Goal: Task Accomplishment & Management: Complete application form

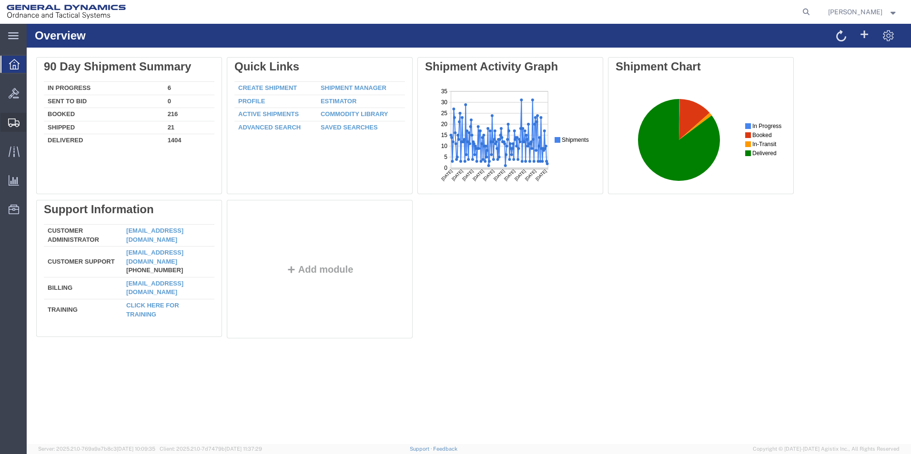
click at [0, 0] on span "Create Shipment" at bounding box center [0, 0] width 0 height 0
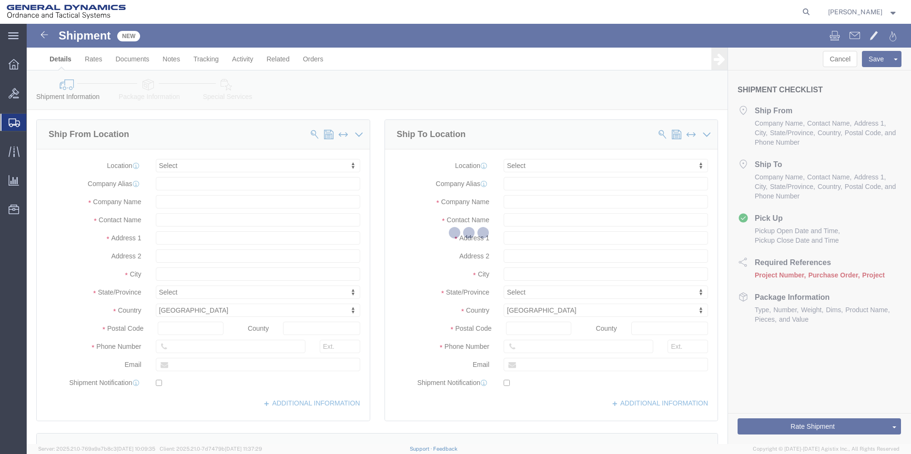
select select
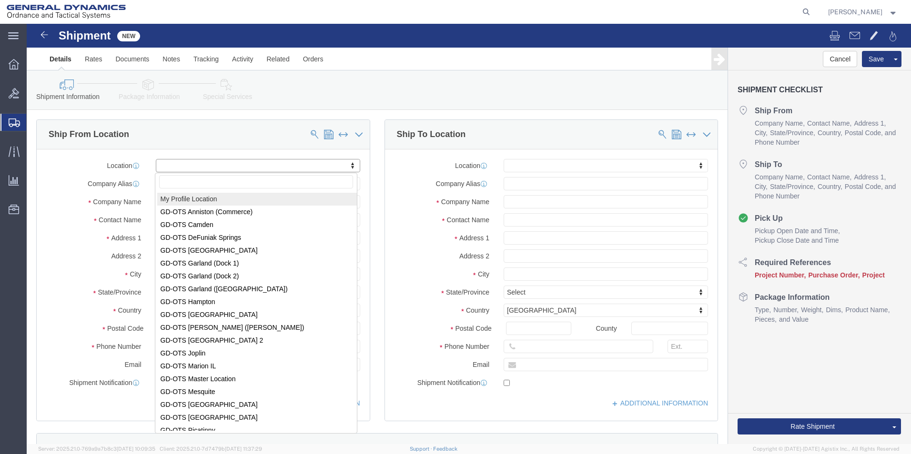
select select "MYPROFILE"
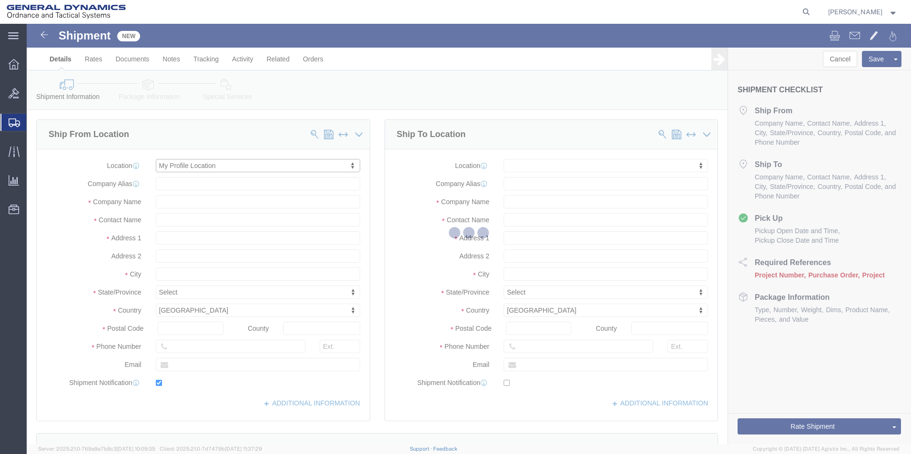
type input "[STREET_ADDRESS]"
type input "18706"
type input "[PHONE_NUMBER]"
type input "[PERSON_NAME][EMAIL_ADDRESS][DOMAIN_NAME]"
checkbox input "true"
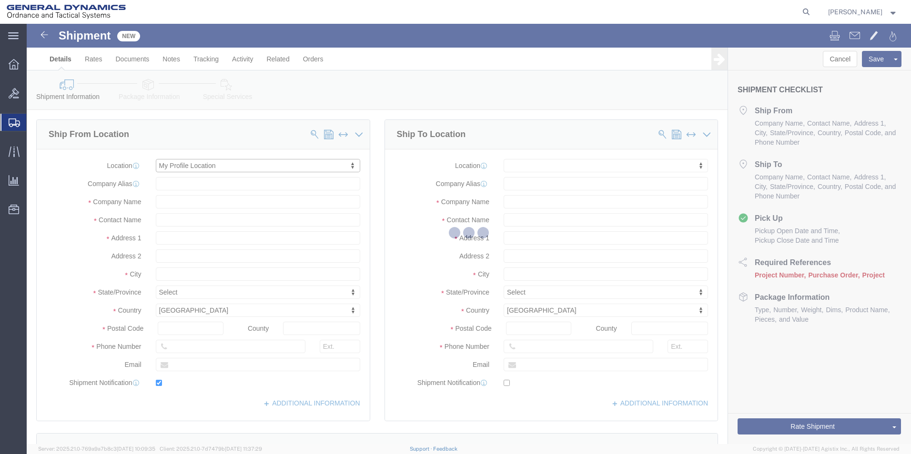
type input "General Dynamics - OTS"
type input "[PERSON_NAME]"
type input "[GEOGRAPHIC_DATA]"
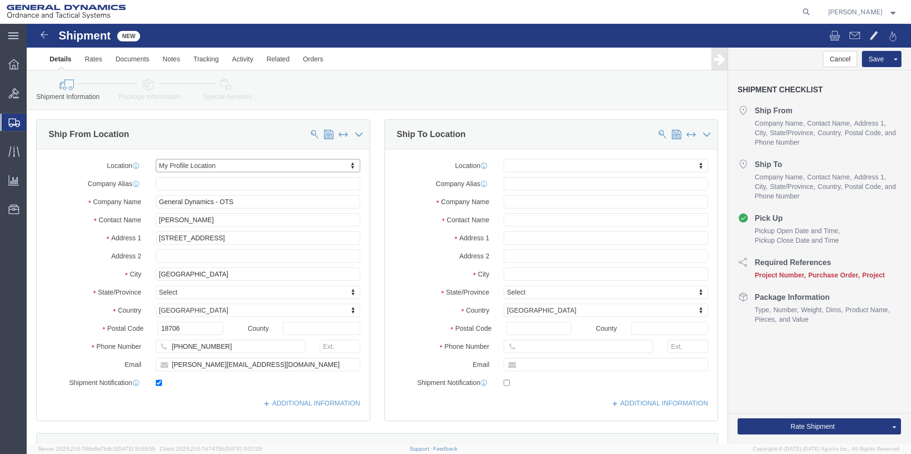
select select "PA"
click input "text"
type input "Radyne"
click input "text"
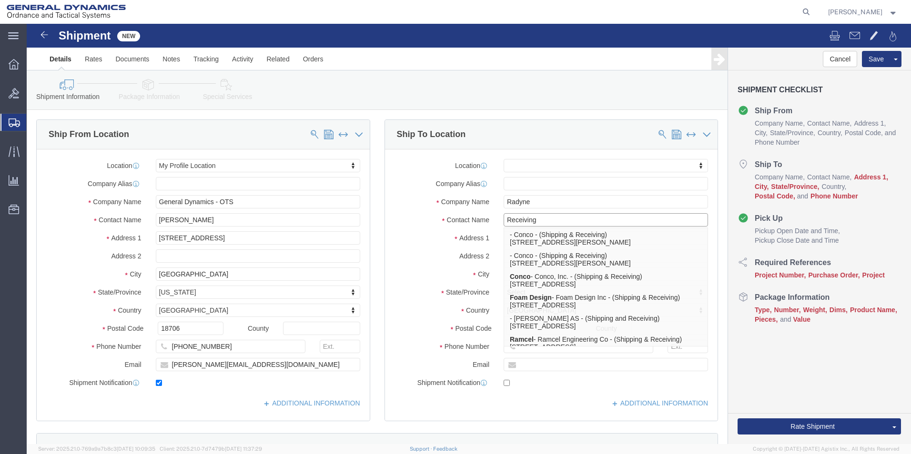
type input "Receiving"
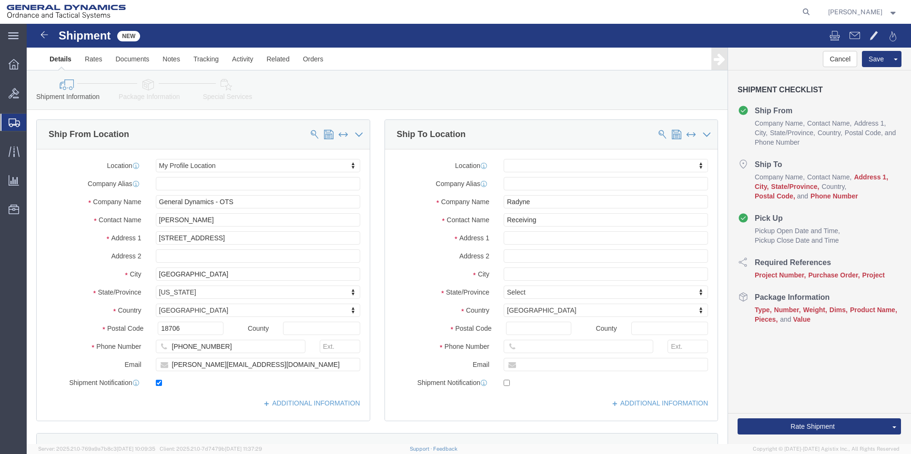
click label "Address 2"
click input "text"
paste input "[STREET_ADDRESS]"
type input "[STREET_ADDRESS]"
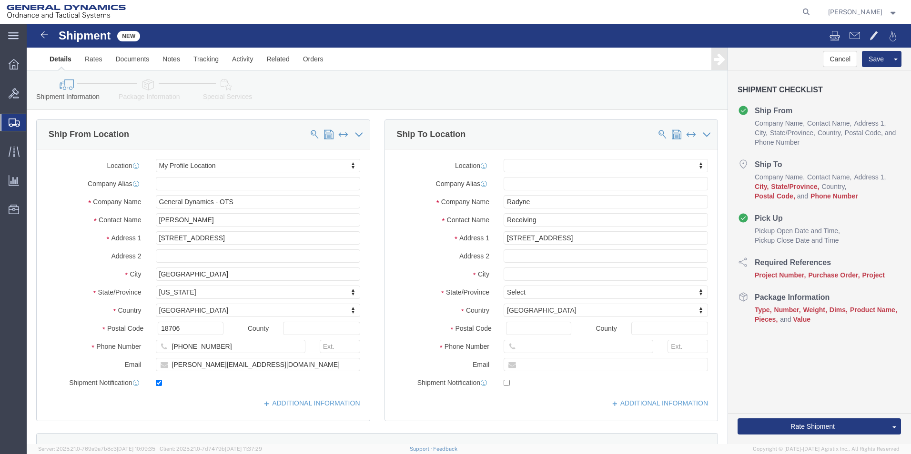
select select
click input "text"
paste input "[GEOGRAPHIC_DATA]"
type input "[GEOGRAPHIC_DATA]"
select select
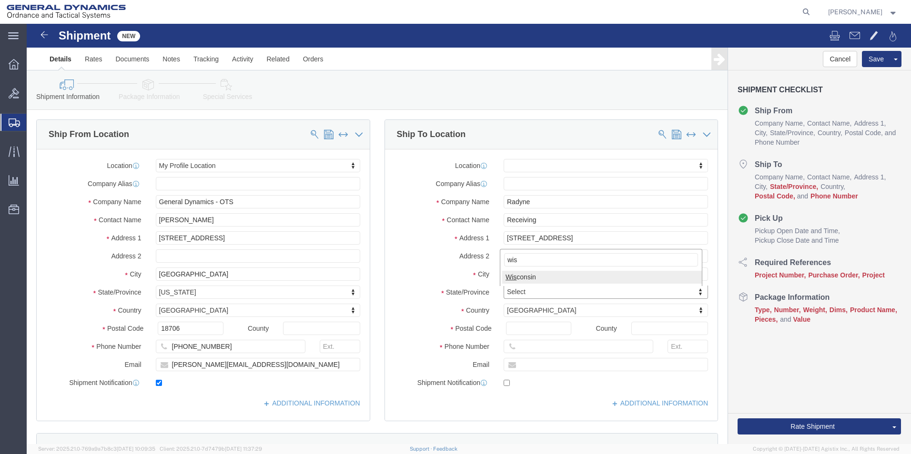
type input "wis"
select select
select select "WI"
click input "Postal Code"
type input "53207"
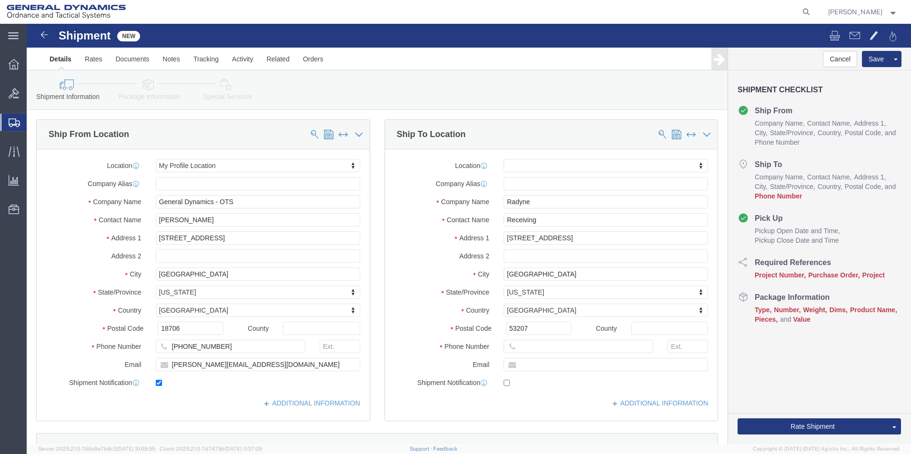
select select
click input "text"
paste input "4144818360"
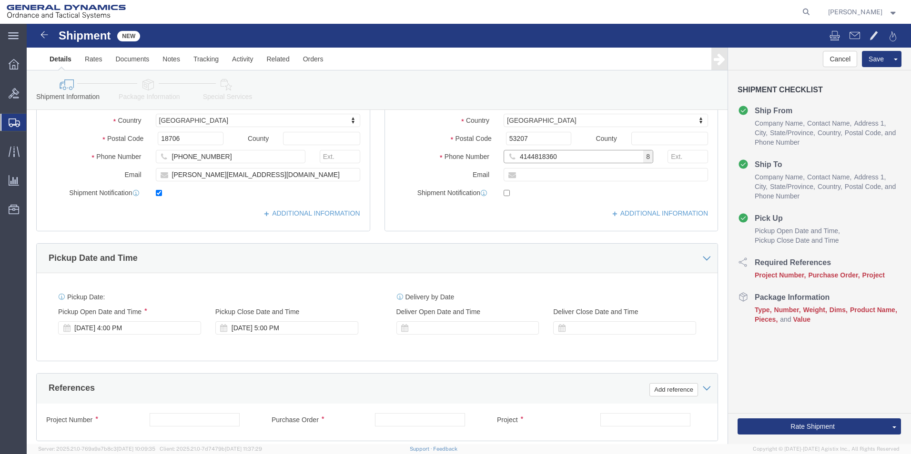
scroll to position [191, 0]
type input "4144818360"
click div "[DATE] 4:00 PM"
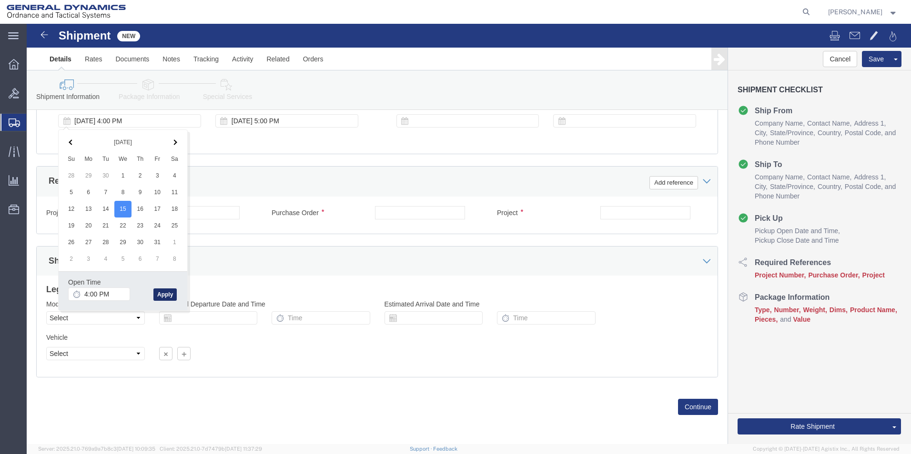
click button "Apply"
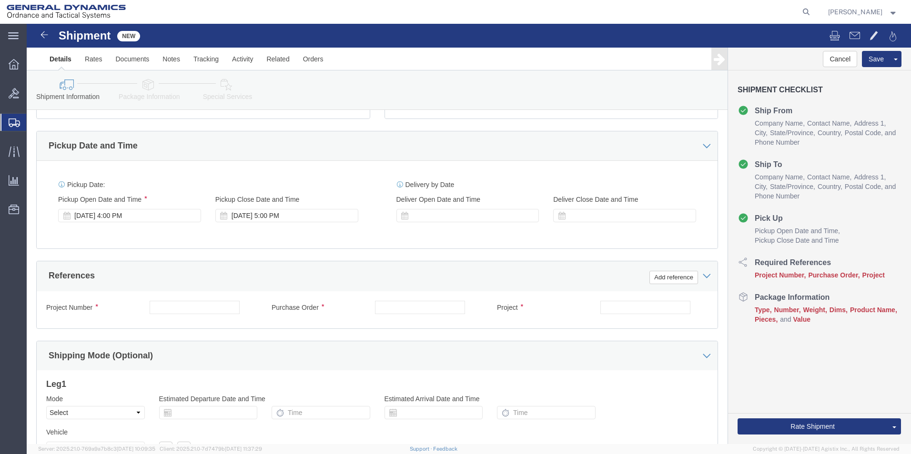
scroll to position [302, 0]
click div "[DATE] 4:00 PM"
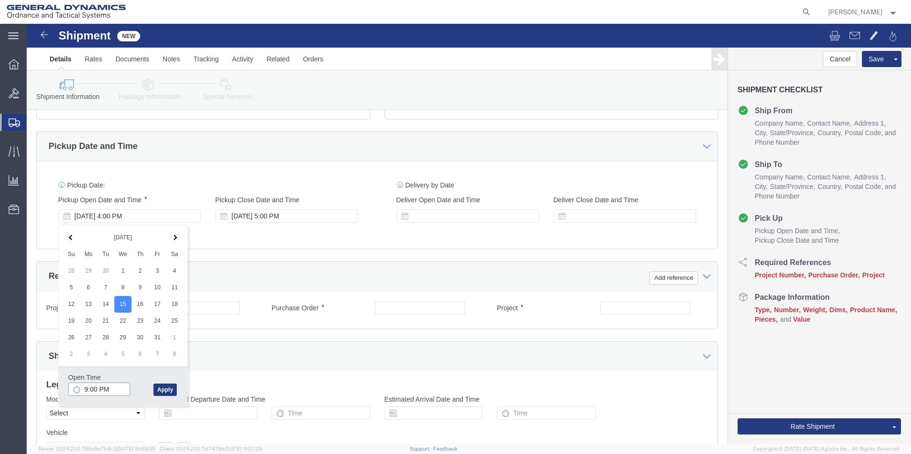
click input "9:00 PM"
type input "9:00 AM"
click button "Apply"
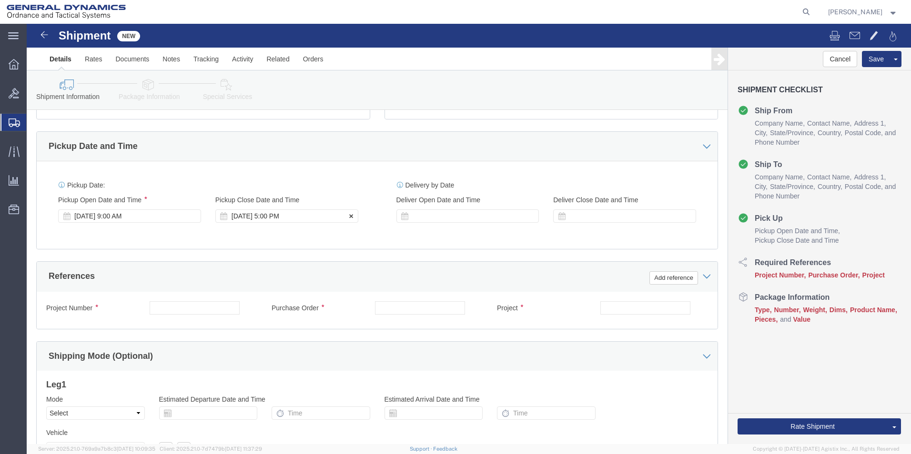
click div "[DATE] 5:00 PM"
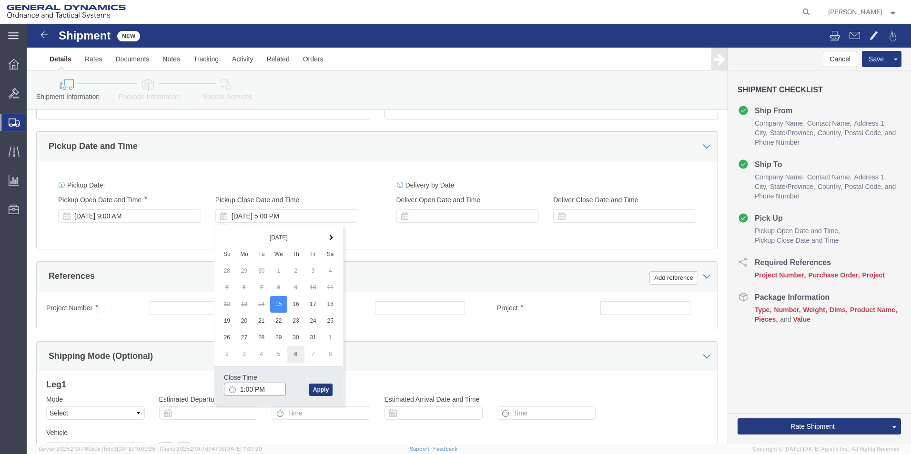
type input "12:00 PM"
click button "Apply"
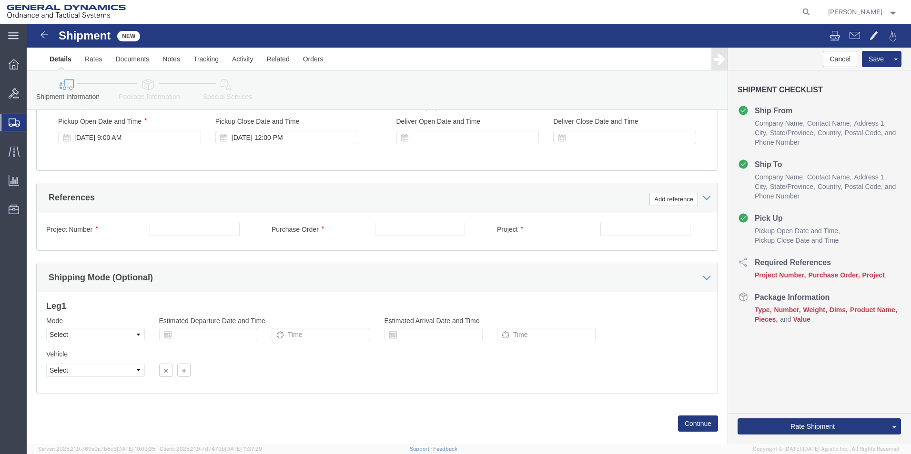
scroll to position [381, 0]
click input "text"
type input "NA"
click input "text"
type input "NA"
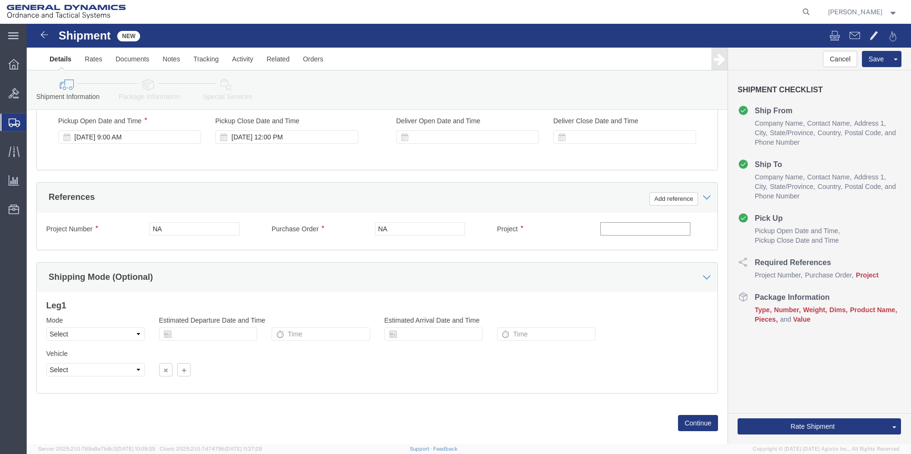
click input "text"
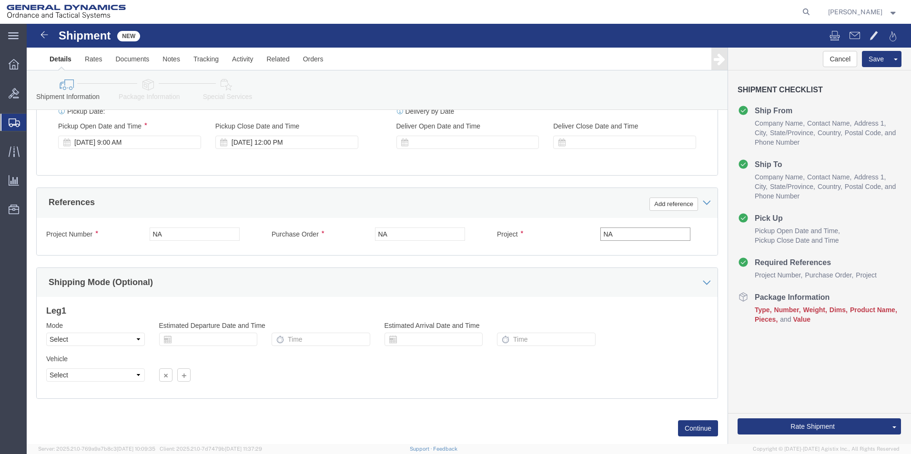
scroll to position [397, 0]
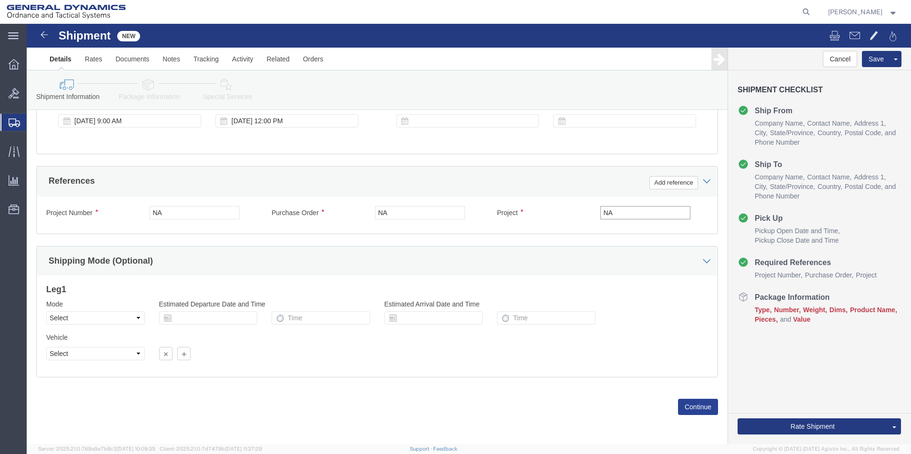
type input "NA"
click button "Continue"
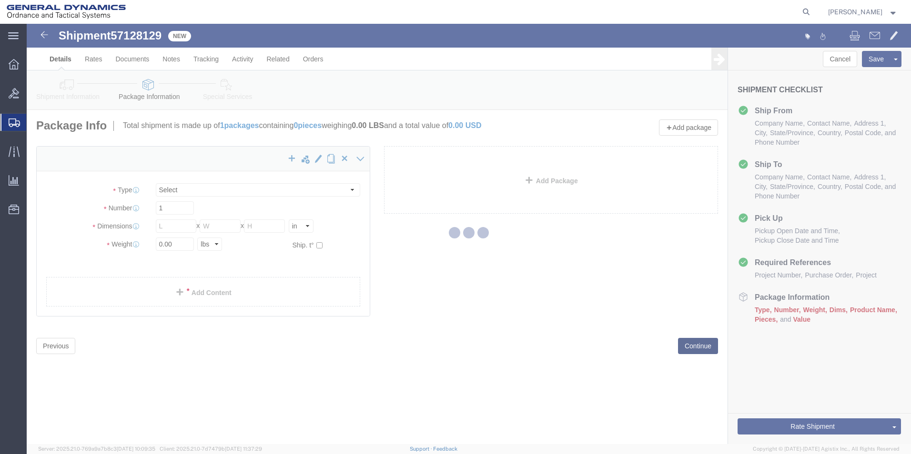
select select "CBOX"
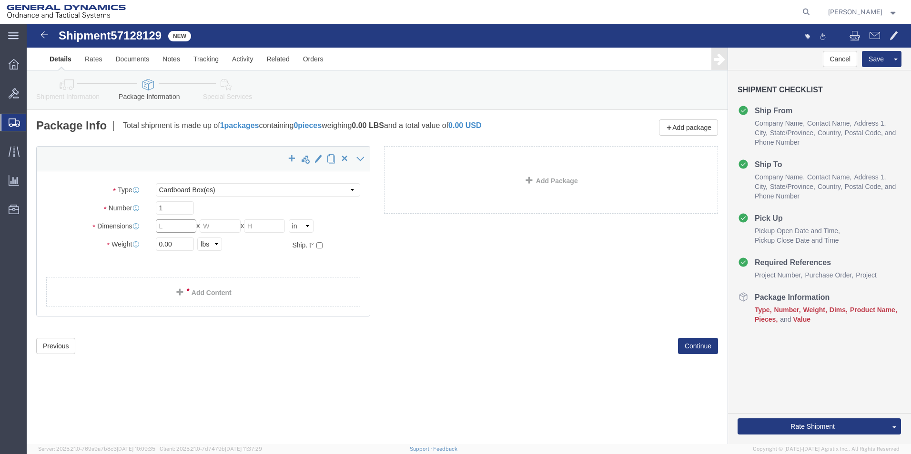
click input "text"
type input "22"
click input "text"
type input "15"
click input "text"
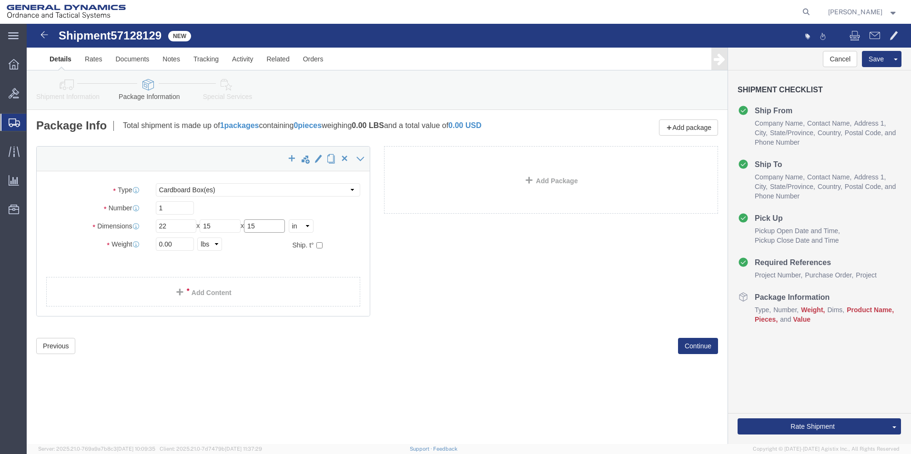
type input "15"
click input "0.00"
type input "30.00"
click link "Add Content"
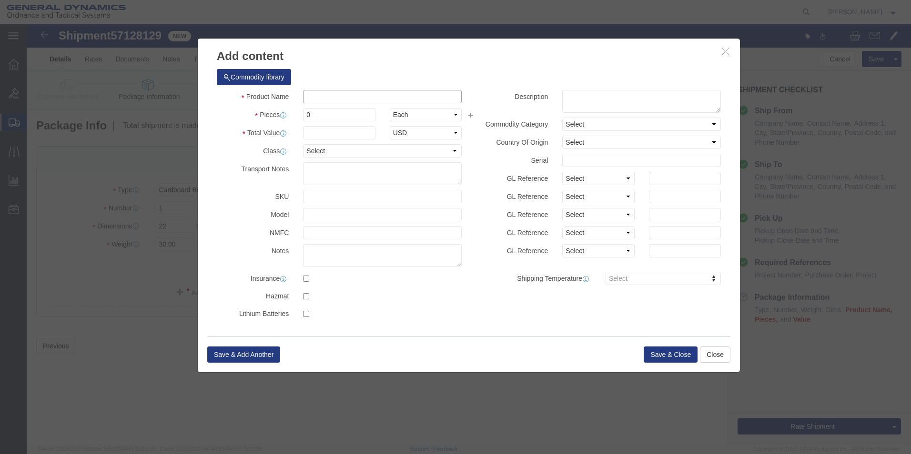
click input "text"
type input "Returned Parts"
click input "0"
type input "1"
click label "Class"
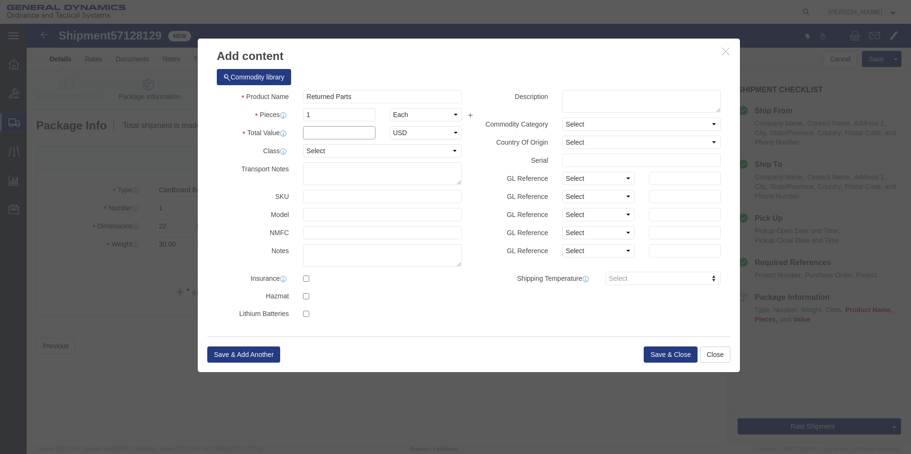
click input "text"
type input "1"
type input "5000"
click select "Select 50 55 60 65 70 85 92.5 100 125 175 250 300 400"
select select "70"
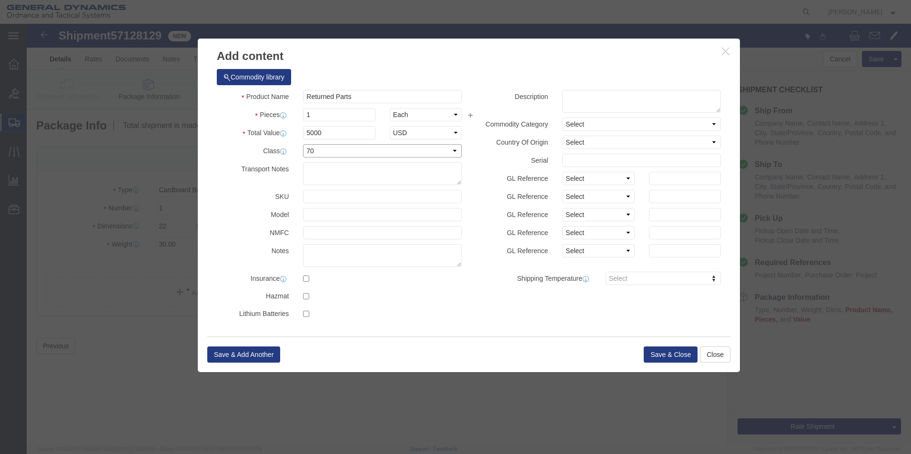
click select "Select 50 55 60 65 70 85 92.5 100 125 175 250 300 400"
click button "Save & Close"
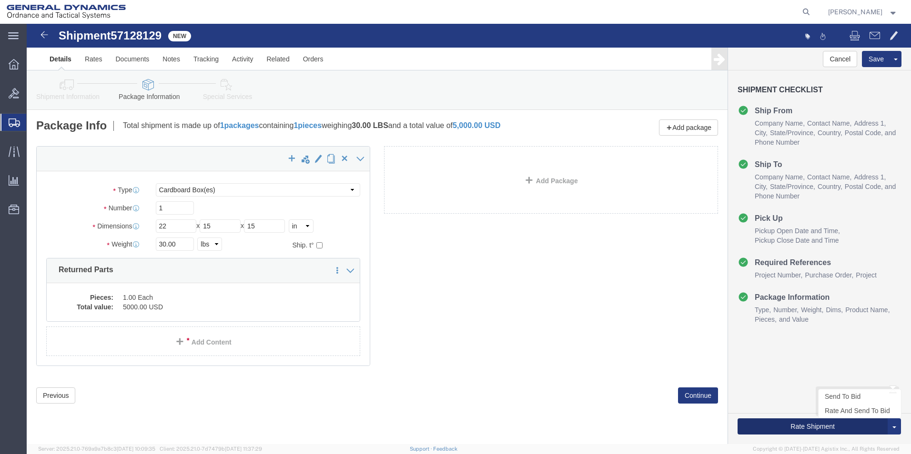
click button "Rate Shipment"
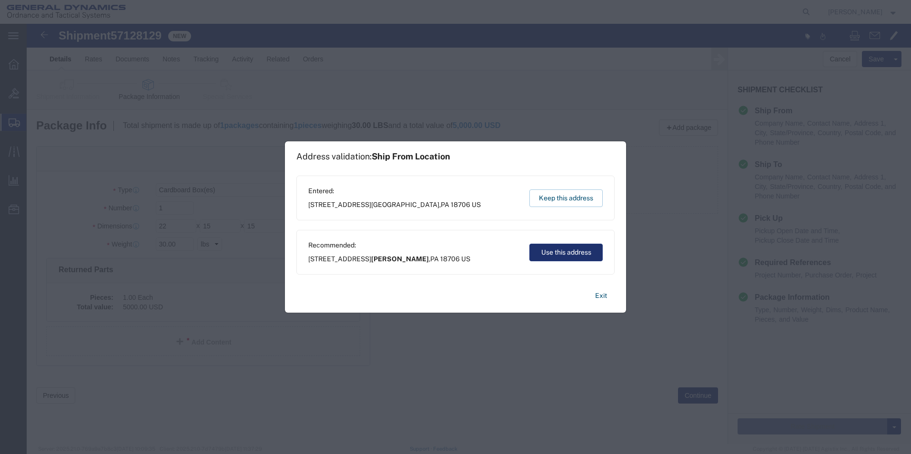
click at [569, 249] on button "Use this address" at bounding box center [565, 253] width 73 height 18
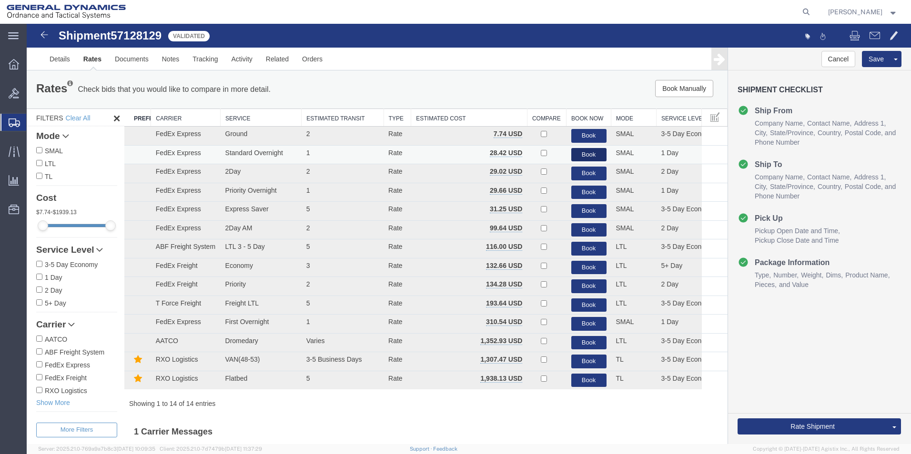
click at [579, 151] on button "Book" at bounding box center [588, 155] width 35 height 14
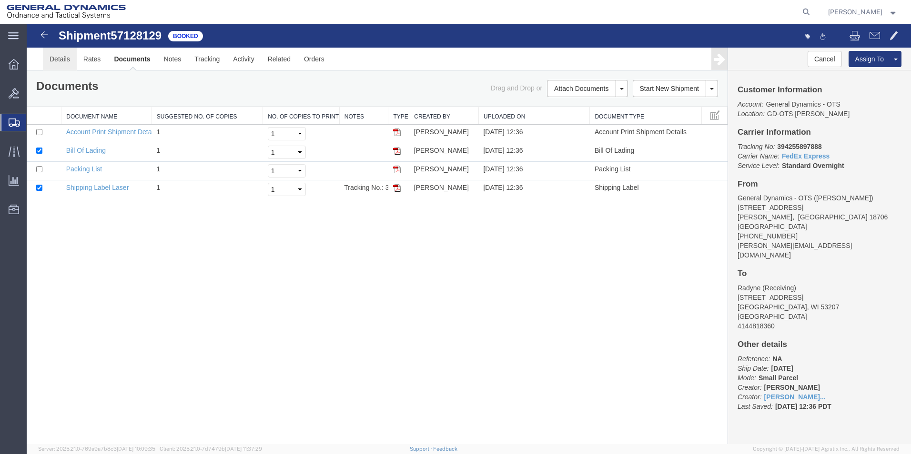
click at [71, 64] on link "Details" at bounding box center [60, 59] width 34 height 23
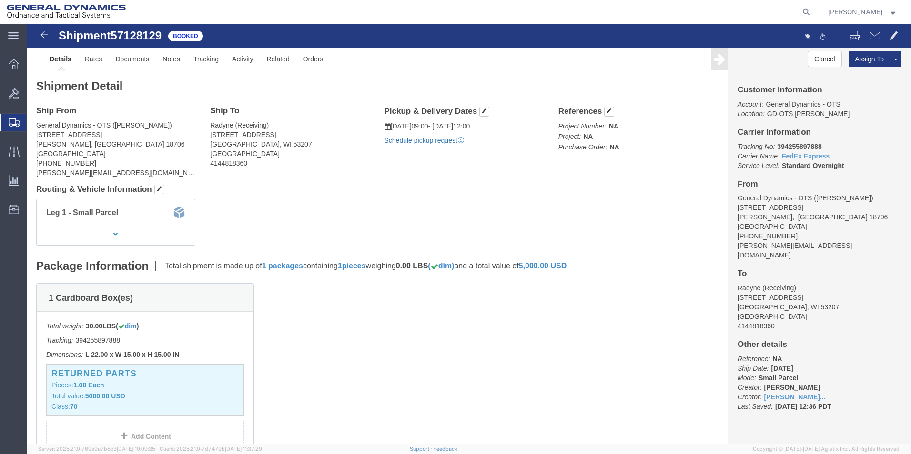
click link "Schedule pickup request"
